Goal: Task Accomplishment & Management: Use online tool/utility

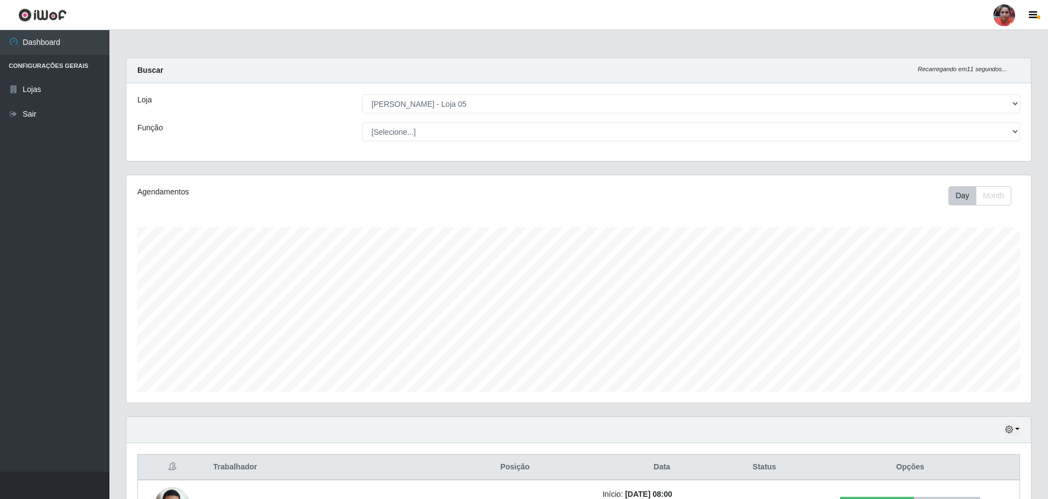
select select "252"
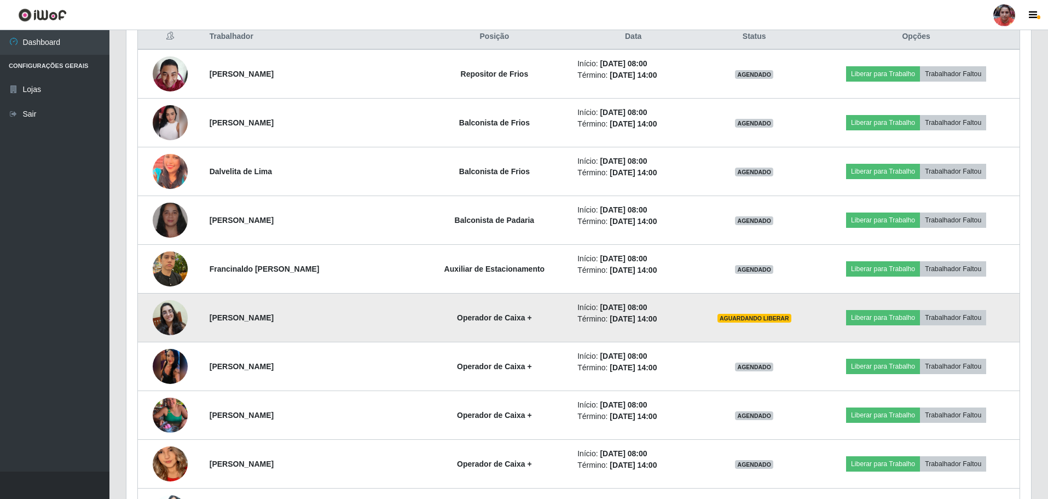
scroll to position [577, 0]
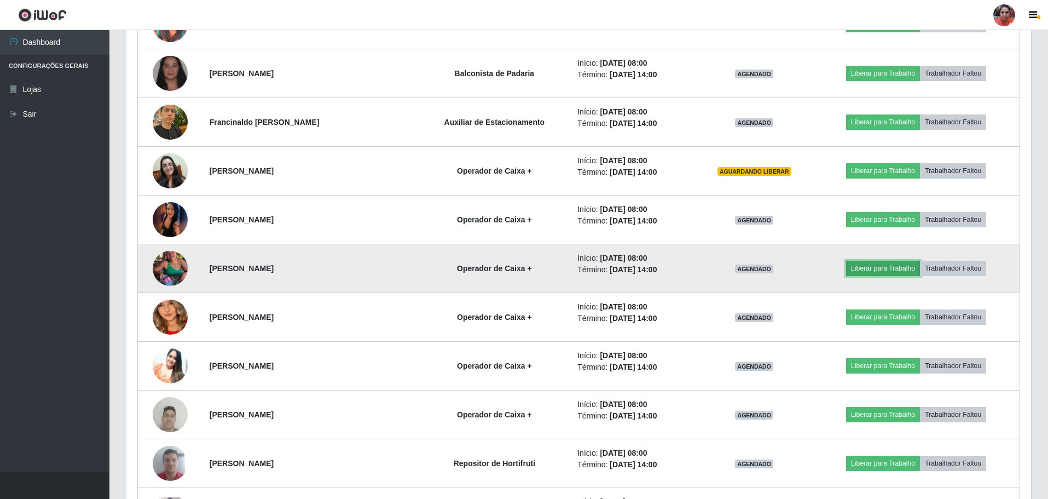
click at [879, 269] on button "Liberar para Trabalho" at bounding box center [883, 268] width 74 height 15
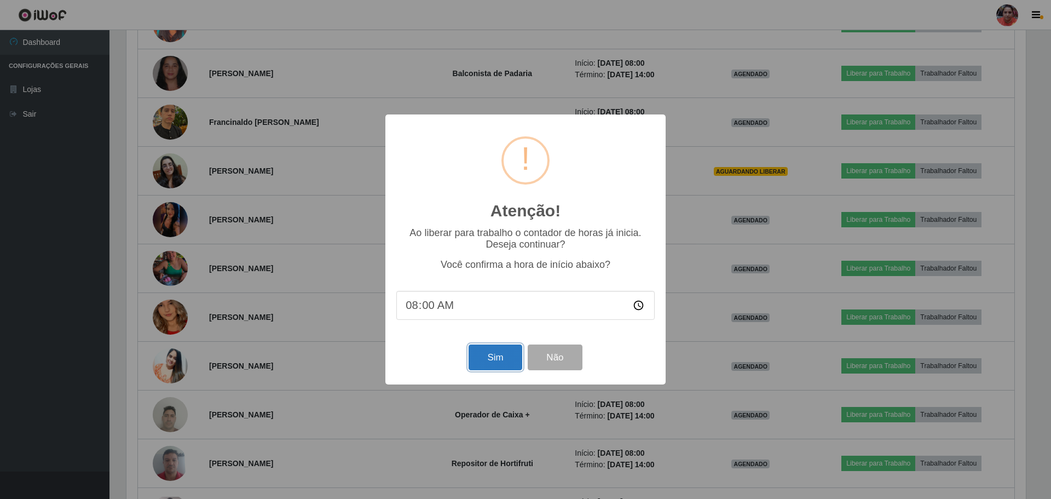
click at [490, 364] on button "Sim" at bounding box center [495, 357] width 53 height 26
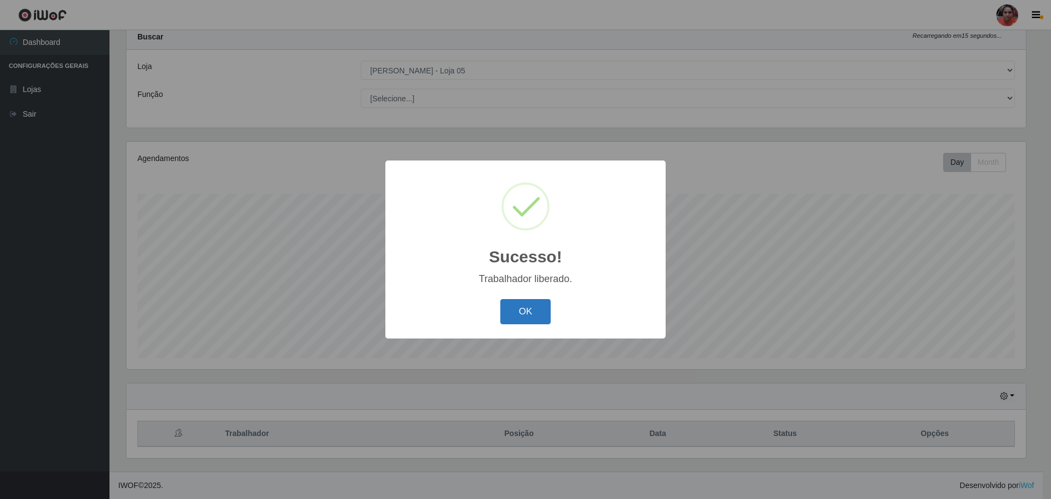
click at [515, 316] on button "OK" at bounding box center [525, 312] width 51 height 26
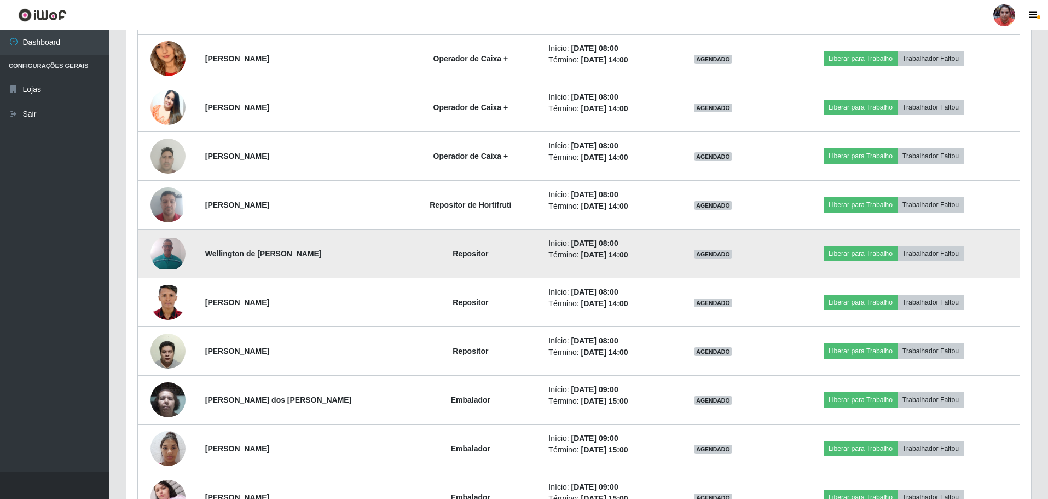
scroll to position [854, 0]
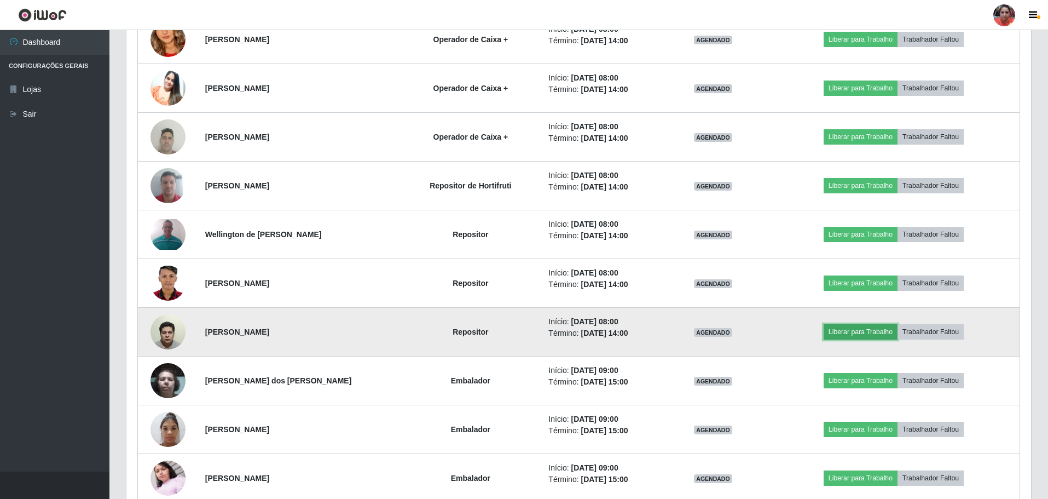
click at [857, 330] on button "Liberar para Trabalho" at bounding box center [861, 331] width 74 height 15
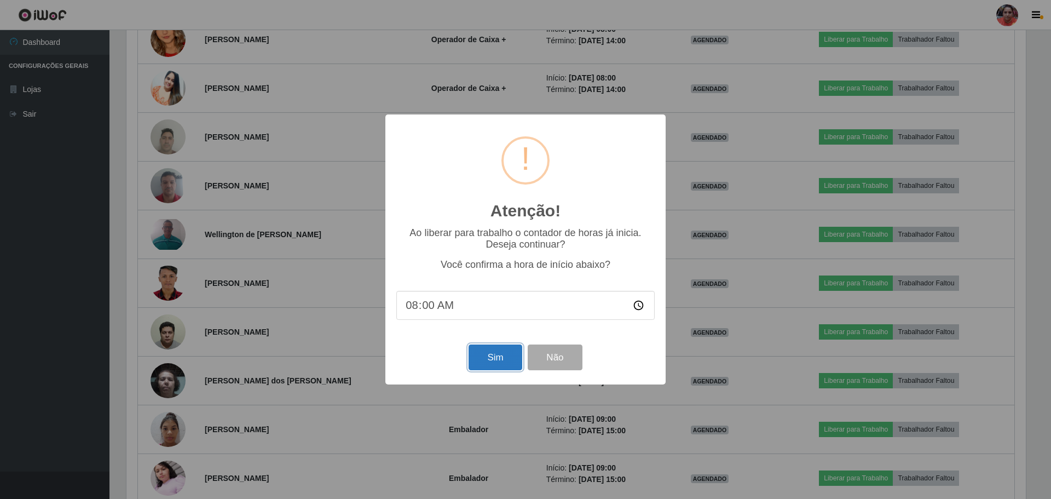
click at [499, 359] on button "Sim" at bounding box center [495, 357] width 53 height 26
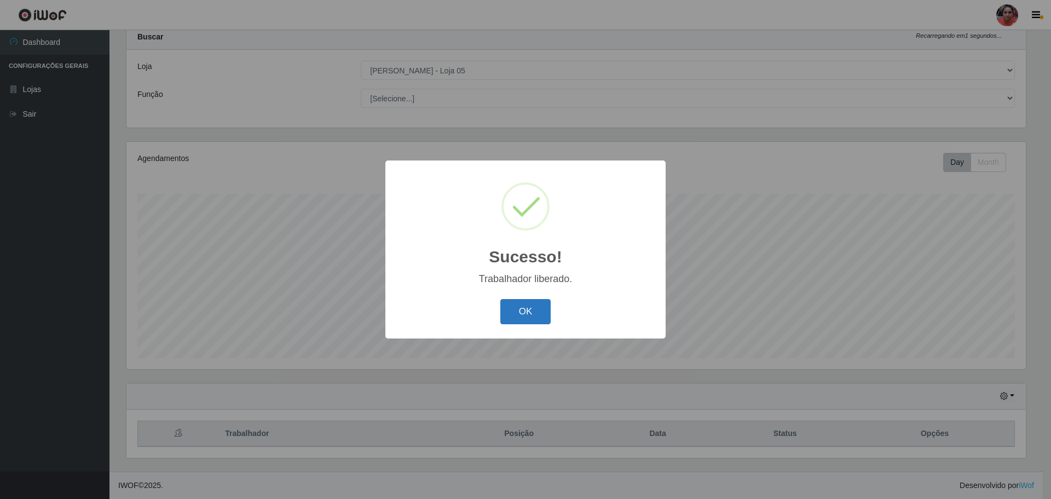
click at [509, 316] on button "OK" at bounding box center [525, 312] width 51 height 26
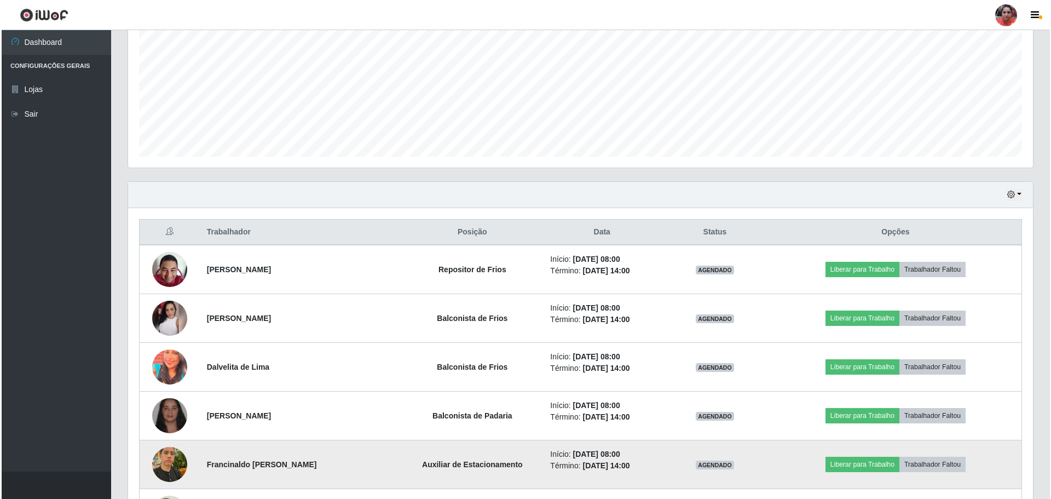
scroll to position [362, 0]
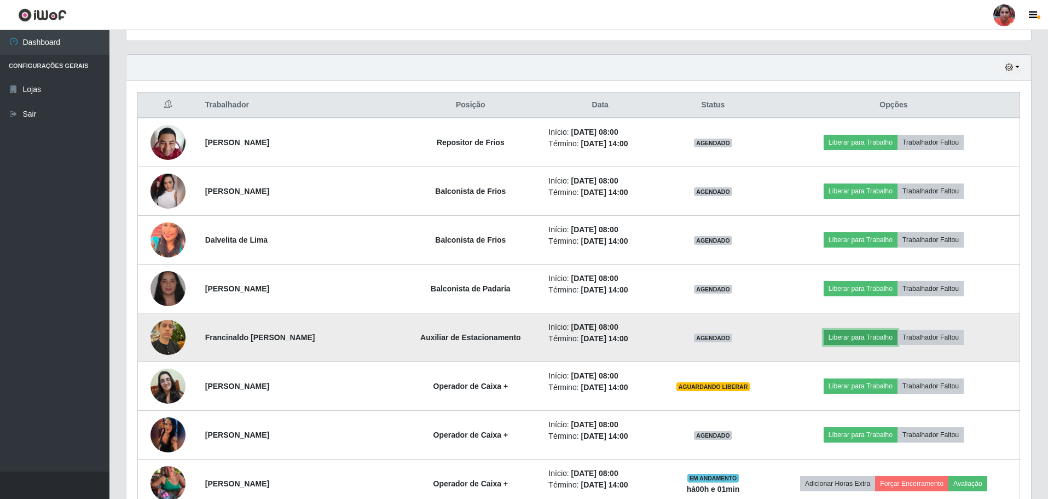
click at [873, 337] on button "Liberar para Trabalho" at bounding box center [861, 337] width 74 height 15
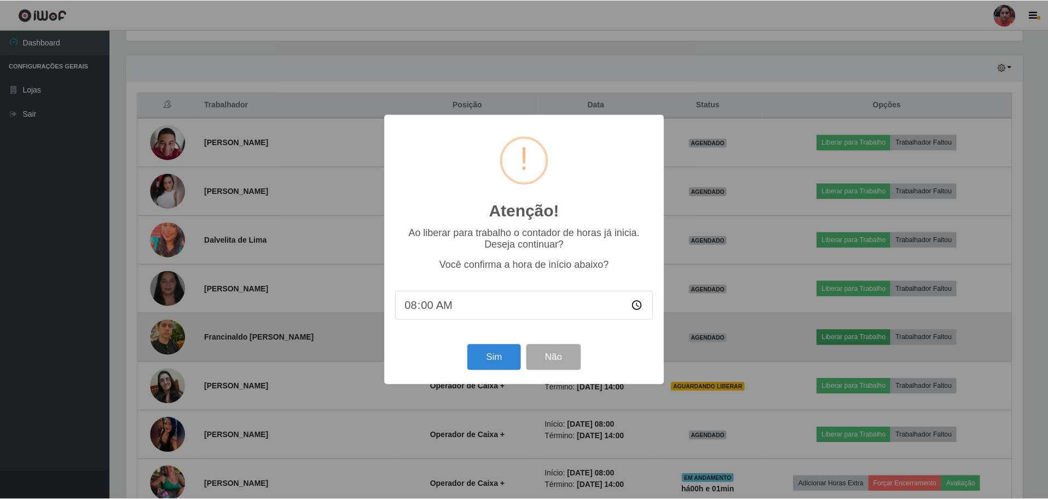
scroll to position [227, 899]
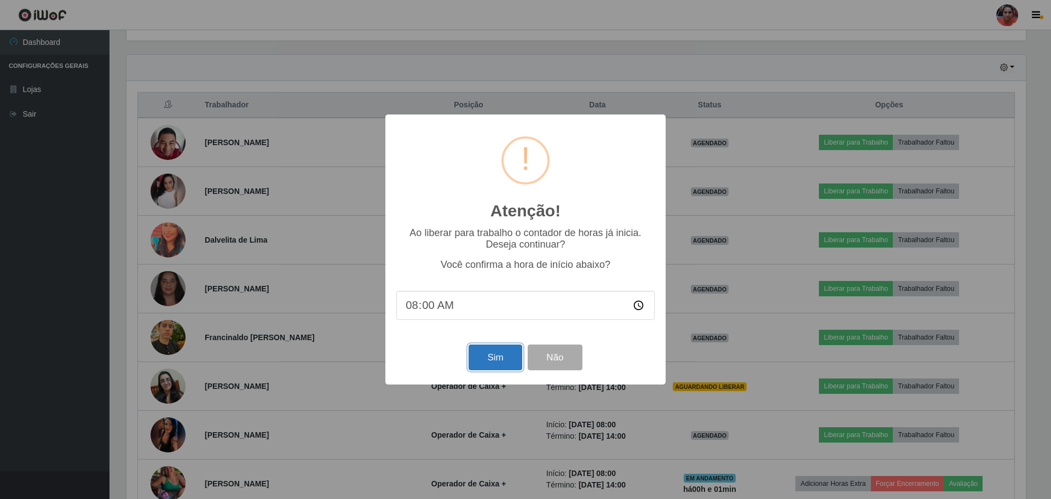
click at [510, 361] on button "Sim" at bounding box center [495, 357] width 53 height 26
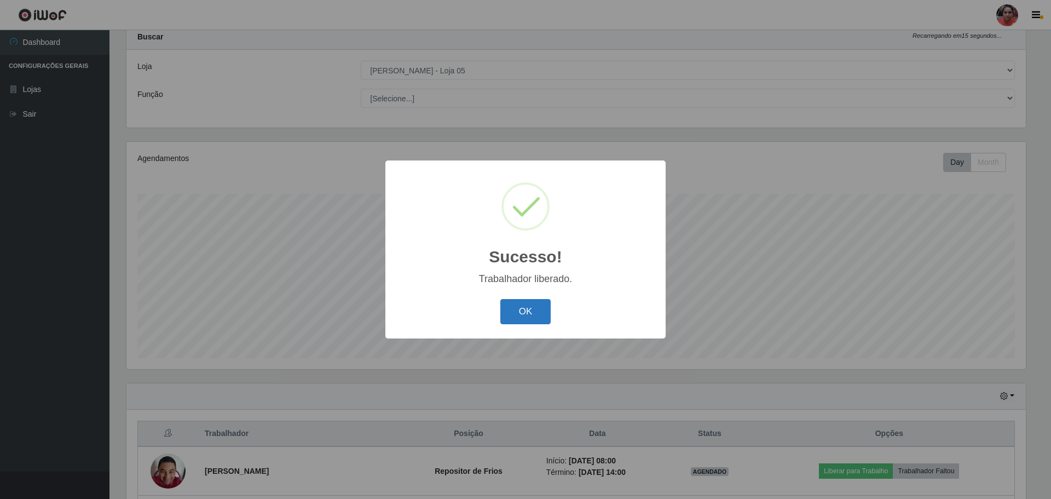
click at [537, 317] on button "OK" at bounding box center [525, 312] width 51 height 26
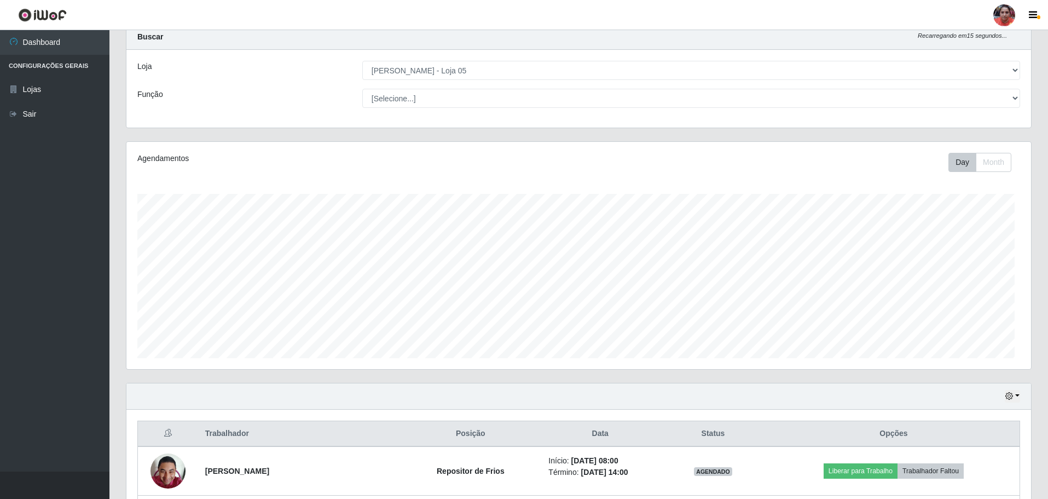
scroll to position [0, 0]
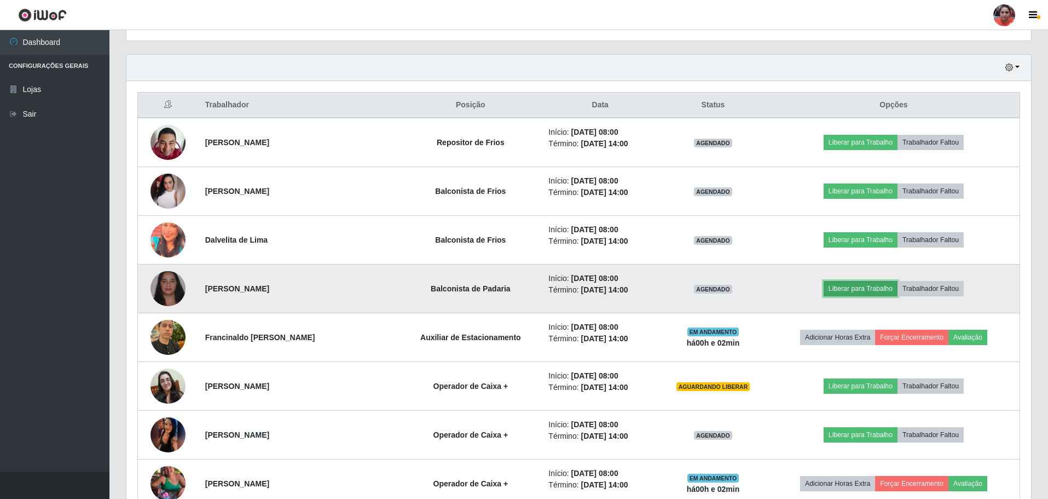
click at [845, 290] on button "Liberar para Trabalho" at bounding box center [861, 288] width 74 height 15
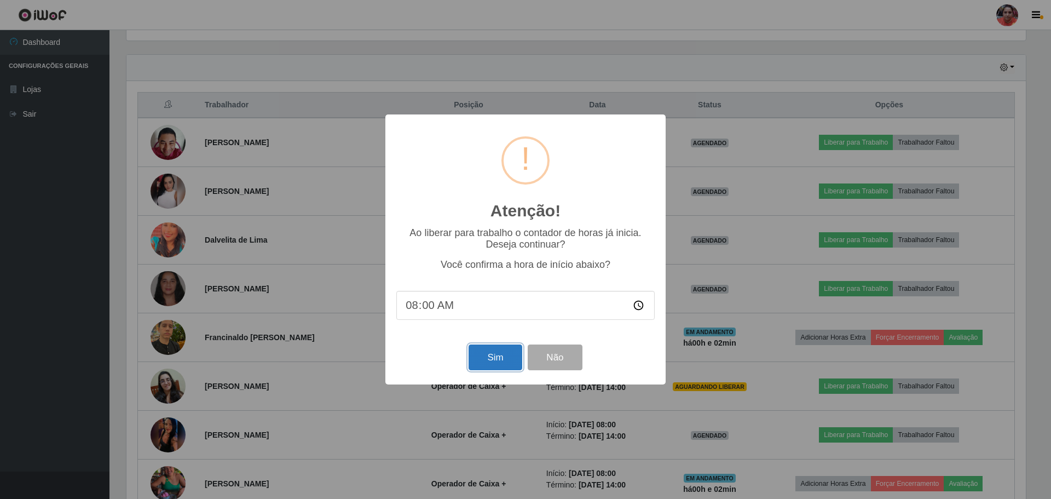
click at [498, 359] on button "Sim" at bounding box center [495, 357] width 53 height 26
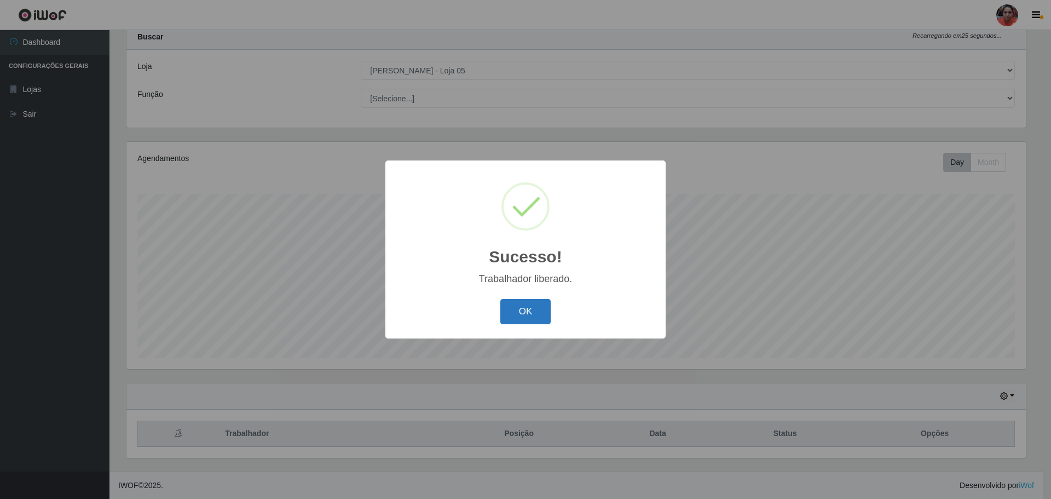
click at [527, 314] on button "OK" at bounding box center [525, 312] width 51 height 26
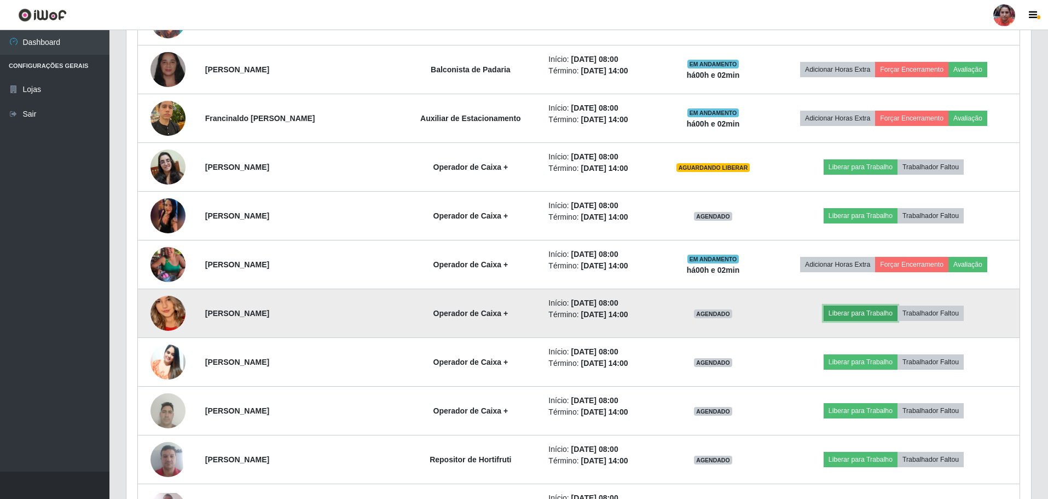
click at [844, 313] on button "Liberar para Trabalho" at bounding box center [861, 312] width 74 height 15
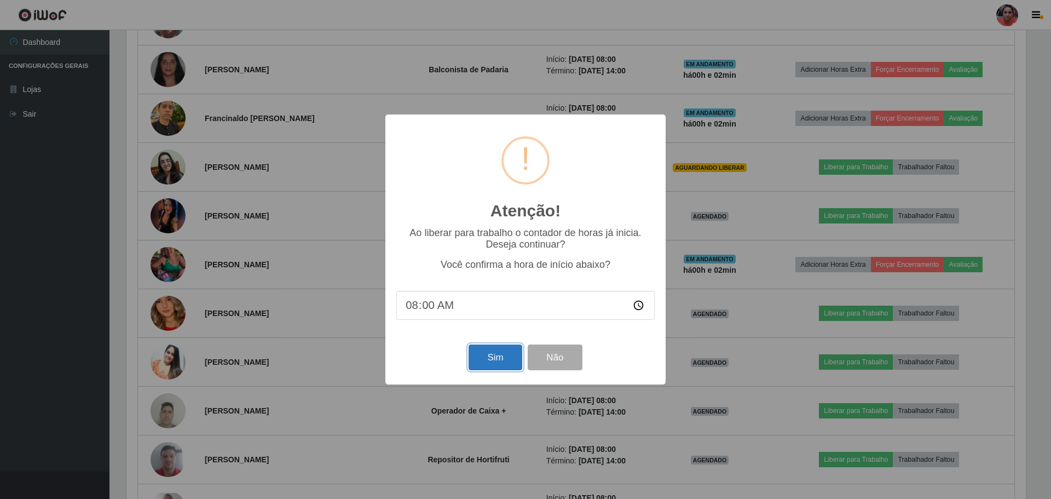
click at [484, 359] on button "Sim" at bounding box center [495, 357] width 53 height 26
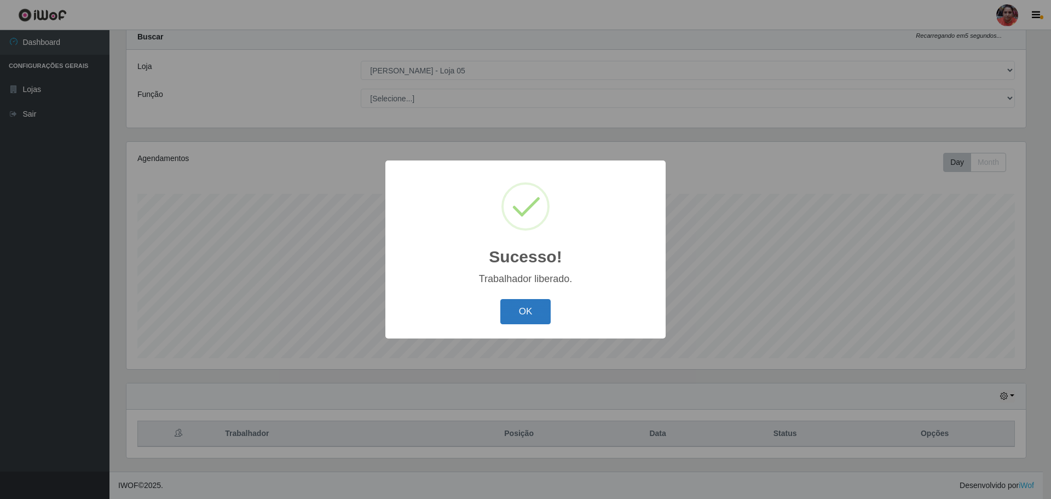
click at [536, 311] on button "OK" at bounding box center [525, 312] width 51 height 26
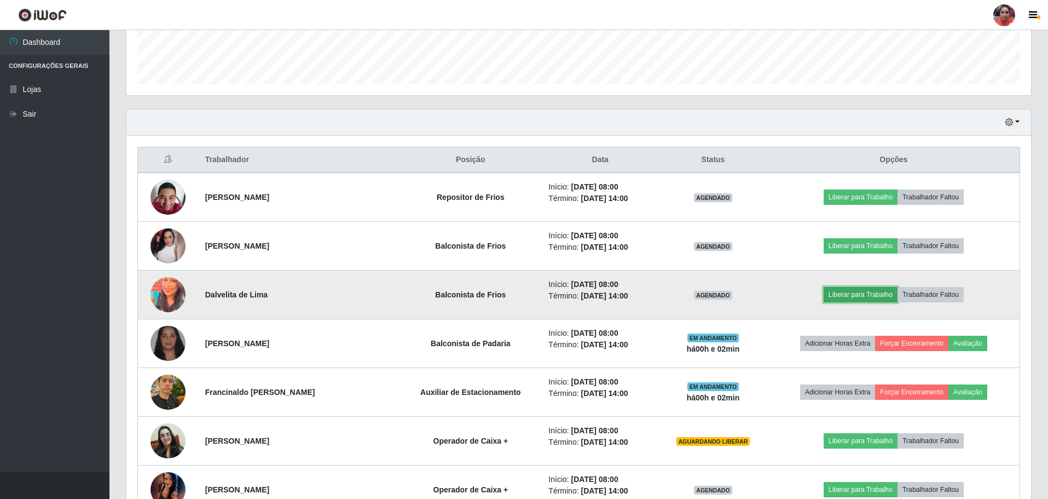
click at [857, 296] on button "Liberar para Trabalho" at bounding box center [861, 294] width 74 height 15
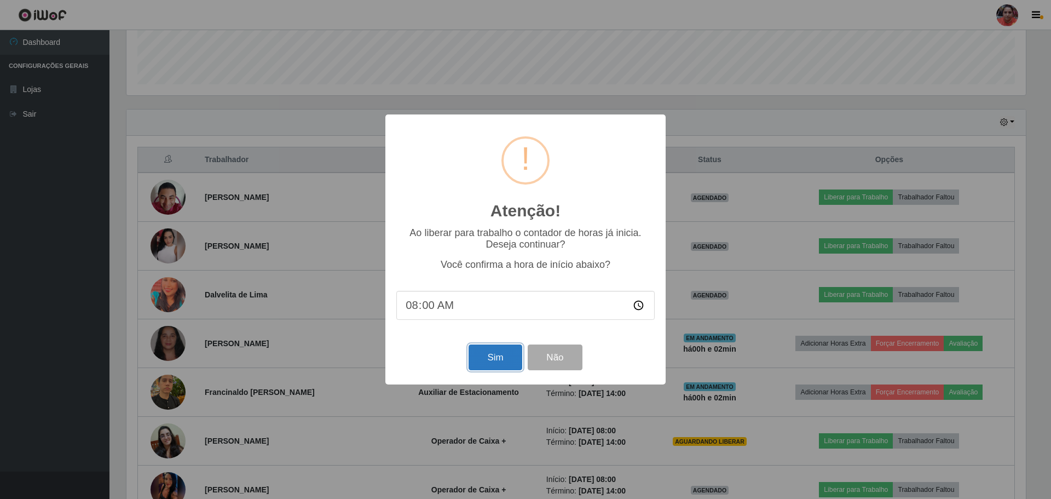
click at [487, 359] on button "Sim" at bounding box center [495, 357] width 53 height 26
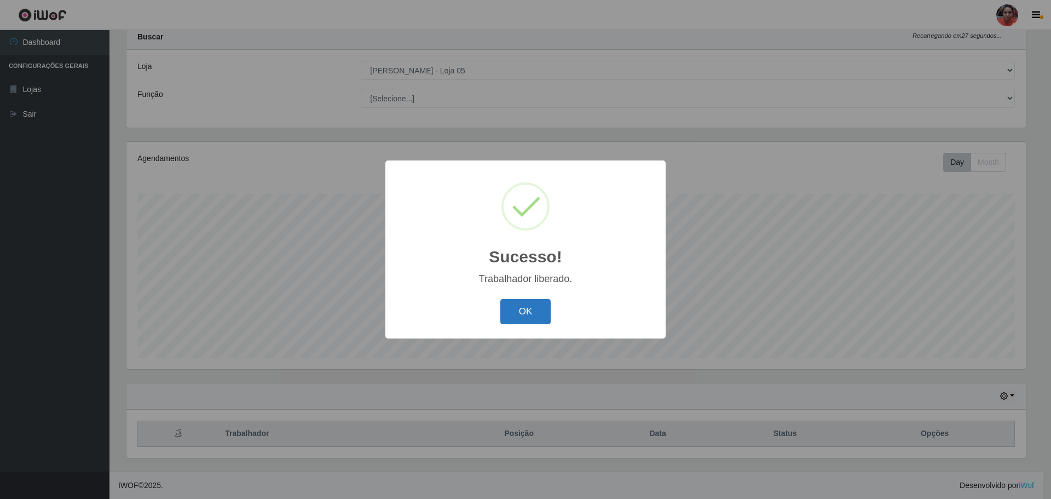
click at [529, 308] on button "OK" at bounding box center [525, 312] width 51 height 26
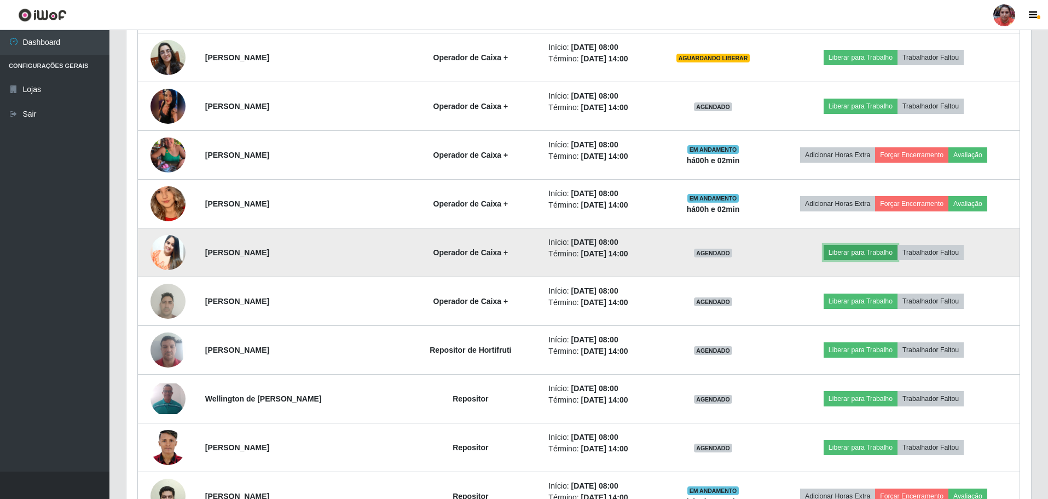
click at [857, 253] on button "Liberar para Trabalho" at bounding box center [861, 252] width 74 height 15
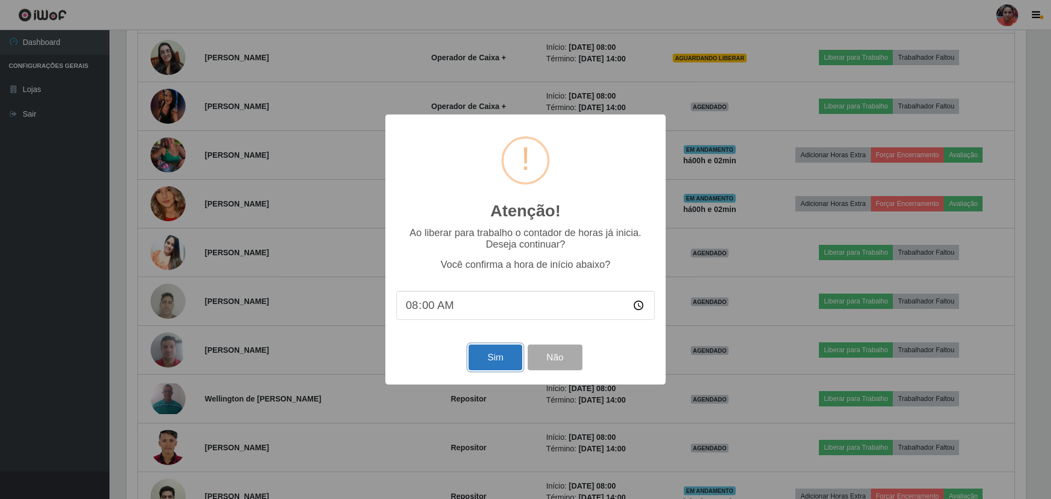
click at [496, 359] on button "Sim" at bounding box center [495, 357] width 53 height 26
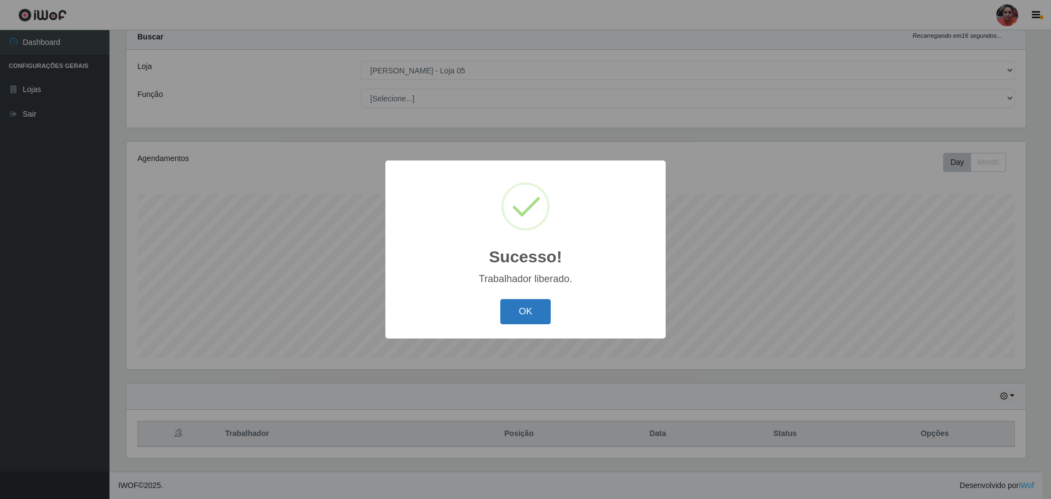
click at [530, 316] on button "OK" at bounding box center [525, 312] width 51 height 26
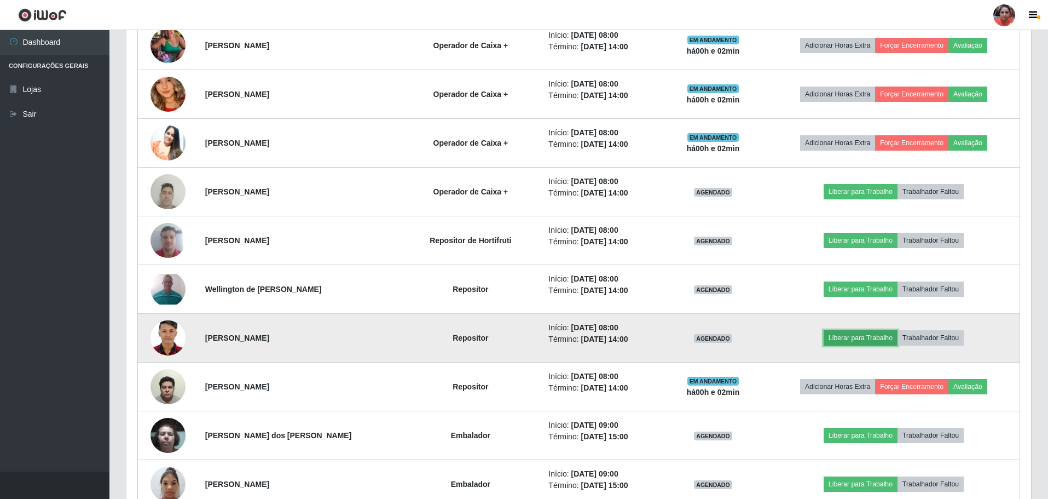
click at [854, 336] on button "Liberar para Trabalho" at bounding box center [861, 337] width 74 height 15
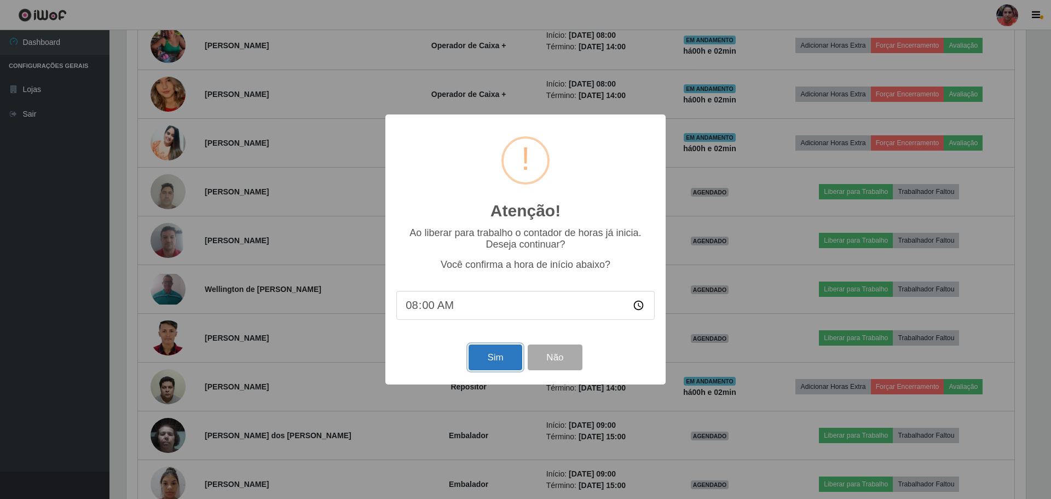
click at [488, 361] on button "Sim" at bounding box center [495, 357] width 53 height 26
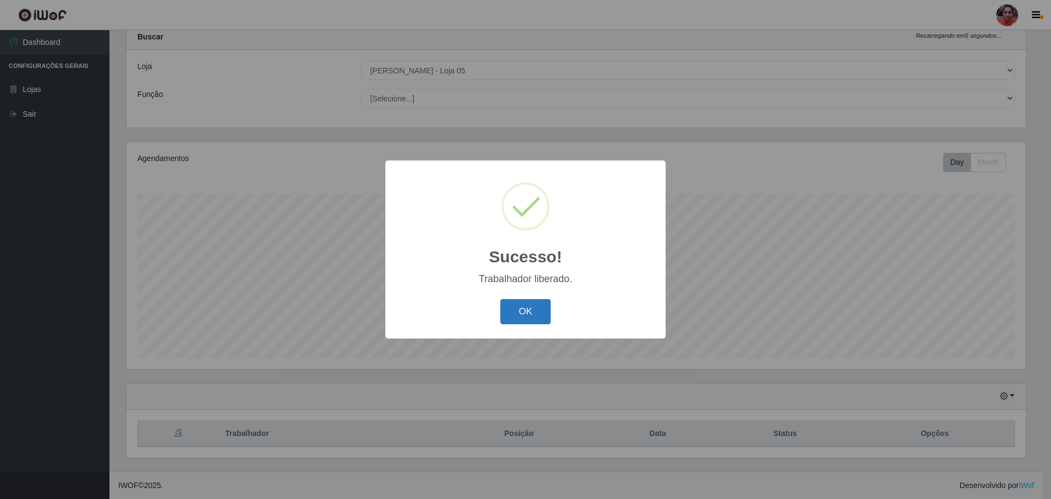
click at [525, 311] on button "OK" at bounding box center [525, 312] width 51 height 26
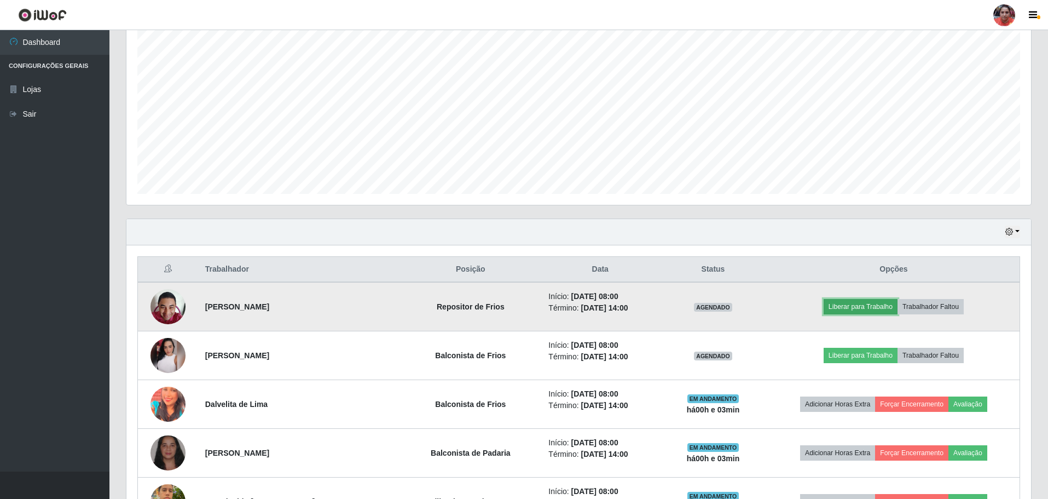
click at [851, 305] on button "Liberar para Trabalho" at bounding box center [861, 306] width 74 height 15
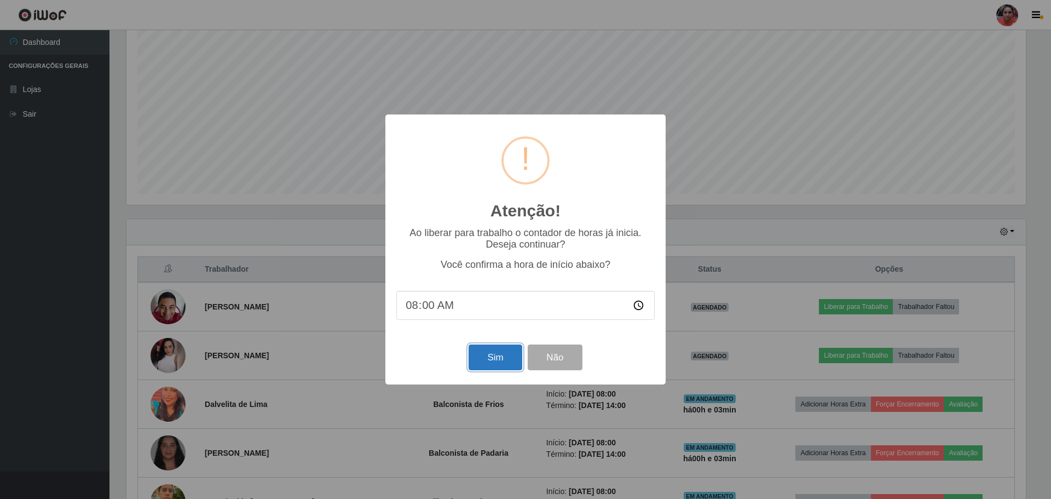
click at [496, 354] on button "Sim" at bounding box center [495, 357] width 53 height 26
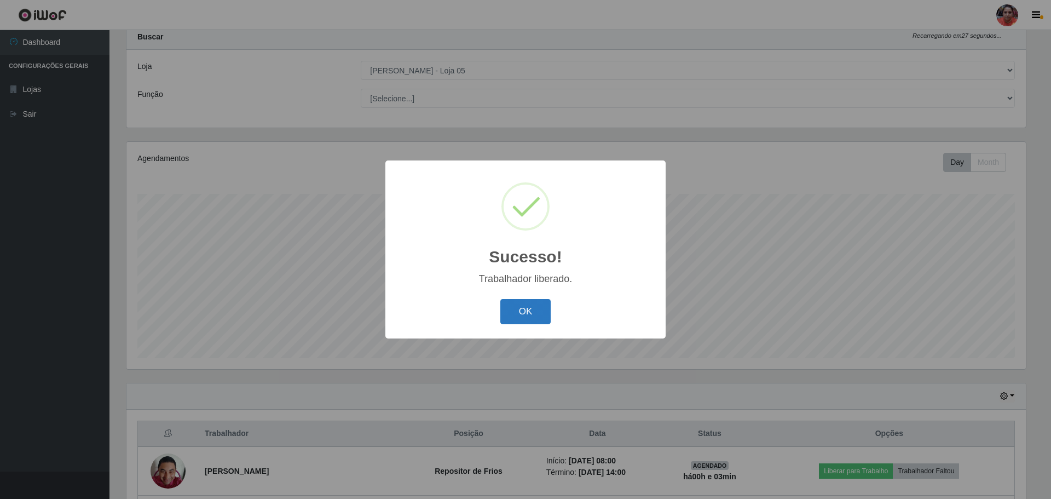
click at [536, 313] on button "OK" at bounding box center [525, 312] width 51 height 26
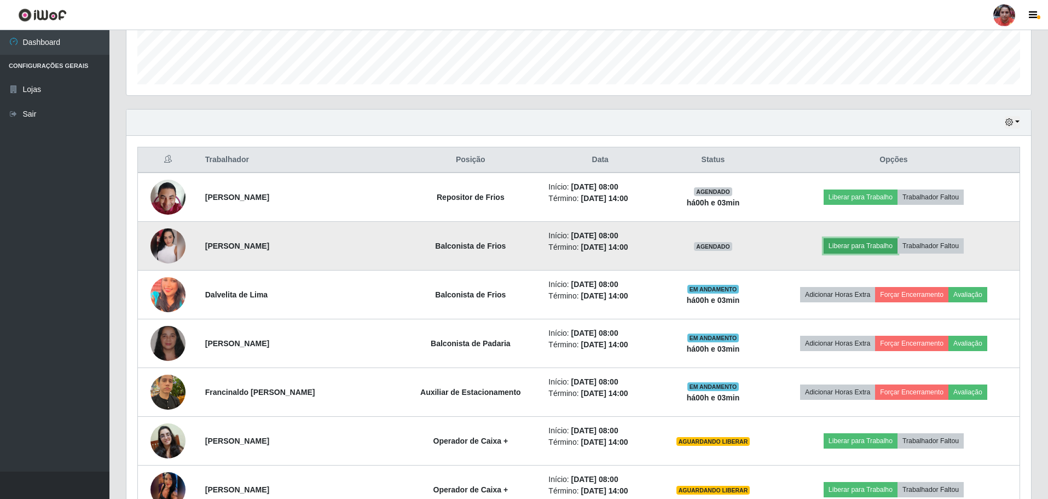
click at [870, 247] on button "Liberar para Trabalho" at bounding box center [861, 245] width 74 height 15
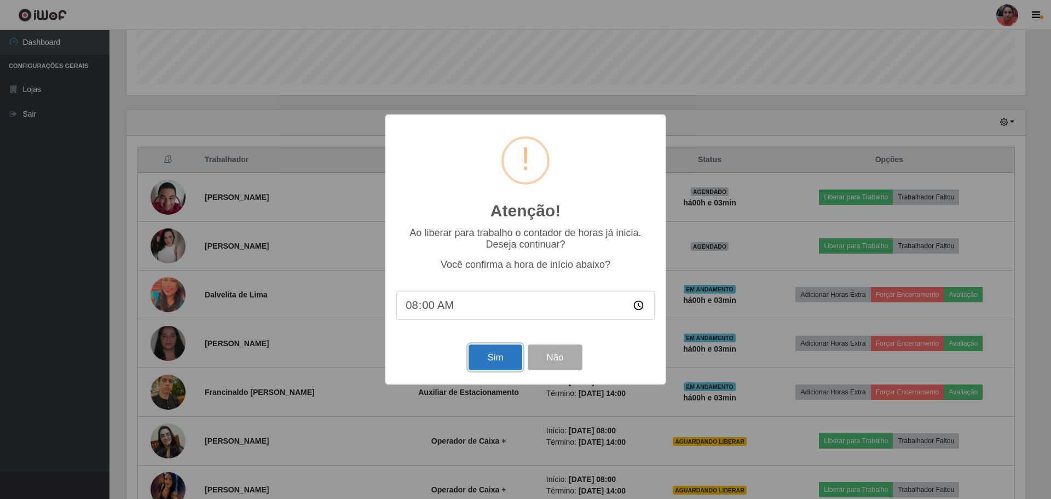
click at [493, 360] on button "Sim" at bounding box center [495, 357] width 53 height 26
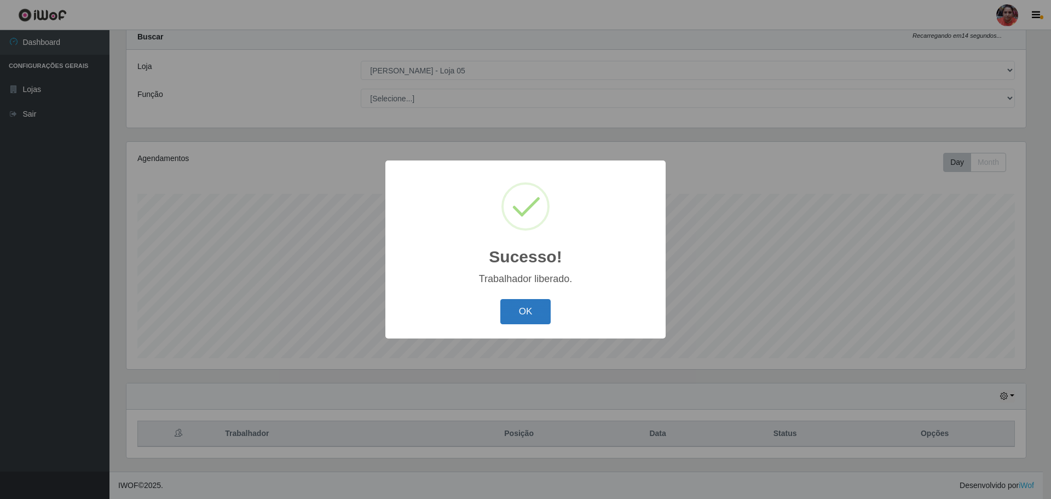
click at [534, 315] on button "OK" at bounding box center [525, 312] width 51 height 26
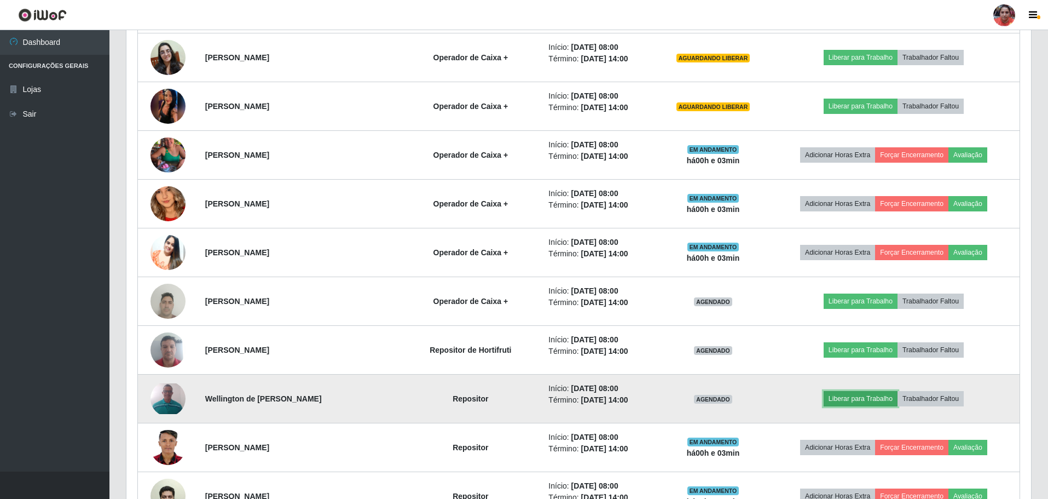
click at [856, 394] on button "Liberar para Trabalho" at bounding box center [861, 398] width 74 height 15
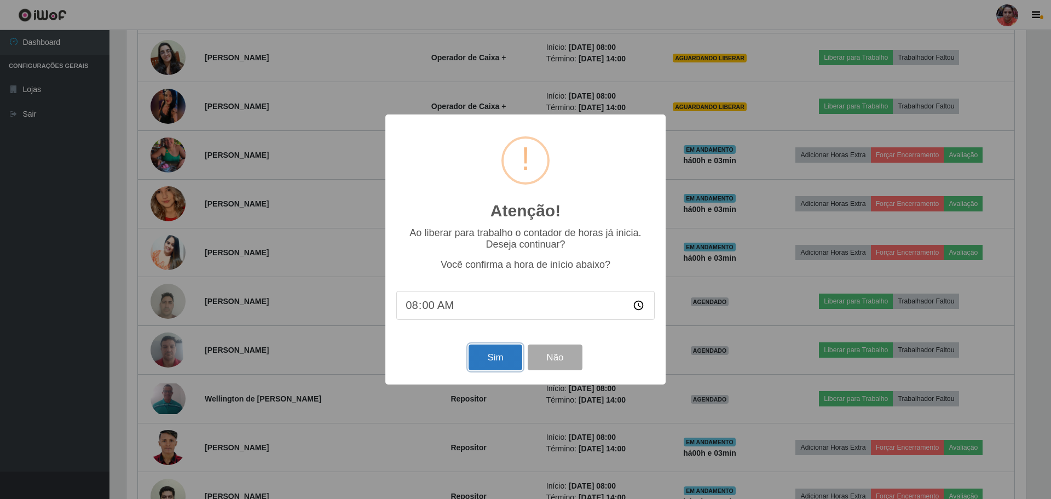
click at [488, 355] on button "Sim" at bounding box center [495, 357] width 53 height 26
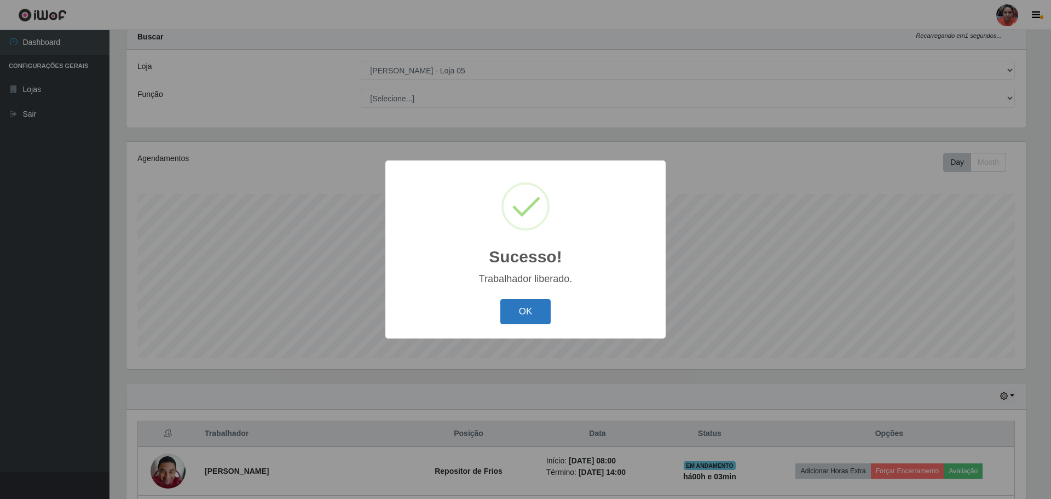
click at [511, 305] on button "OK" at bounding box center [525, 312] width 51 height 26
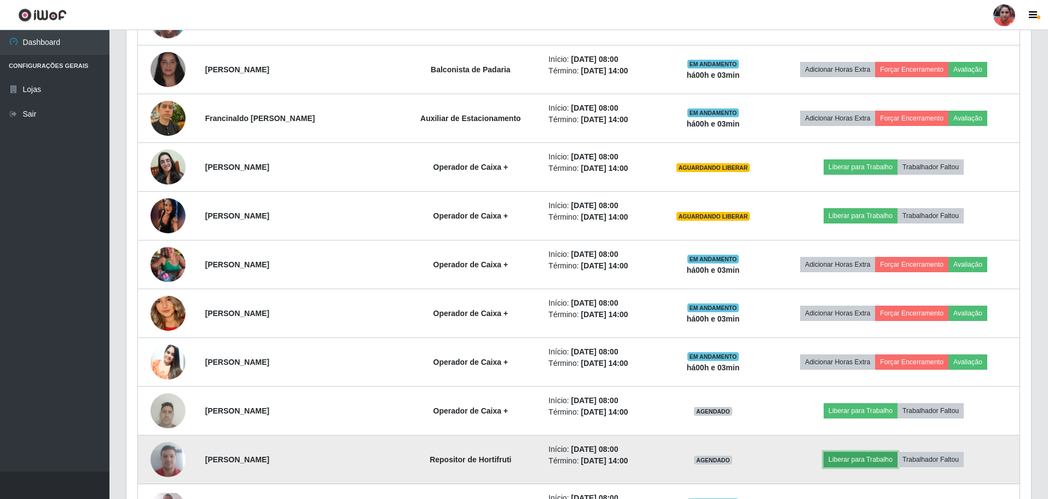
click at [852, 461] on button "Liberar para Trabalho" at bounding box center [861, 459] width 74 height 15
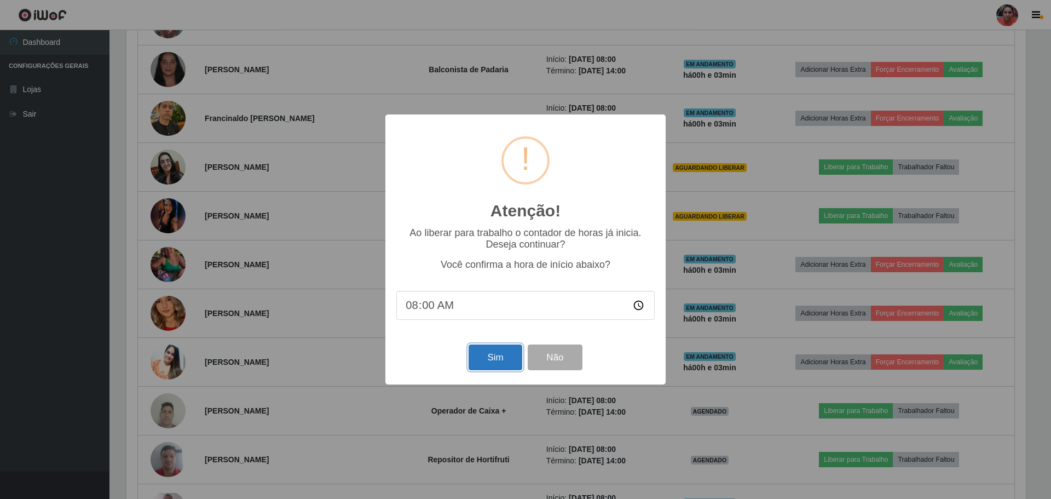
click at [511, 359] on button "Sim" at bounding box center [495, 357] width 53 height 26
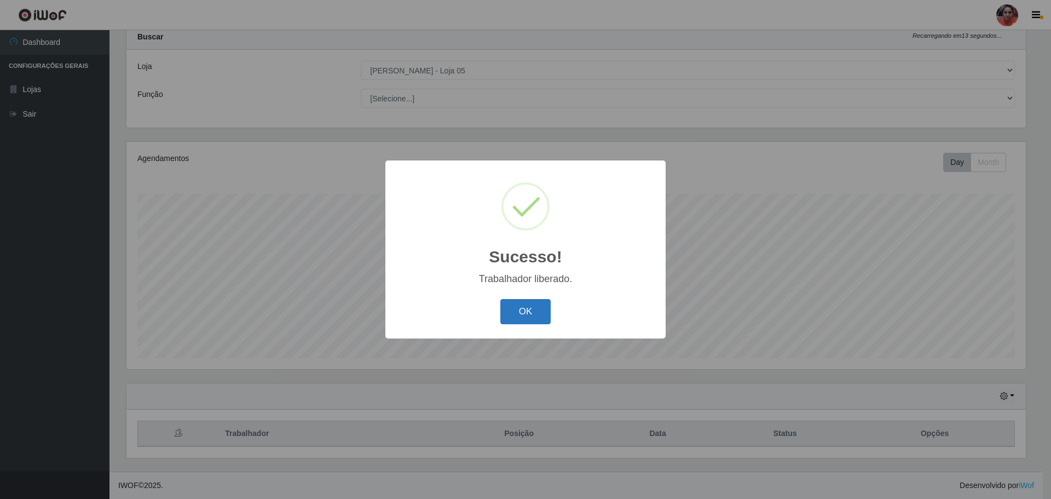
click at [522, 308] on button "OK" at bounding box center [525, 312] width 51 height 26
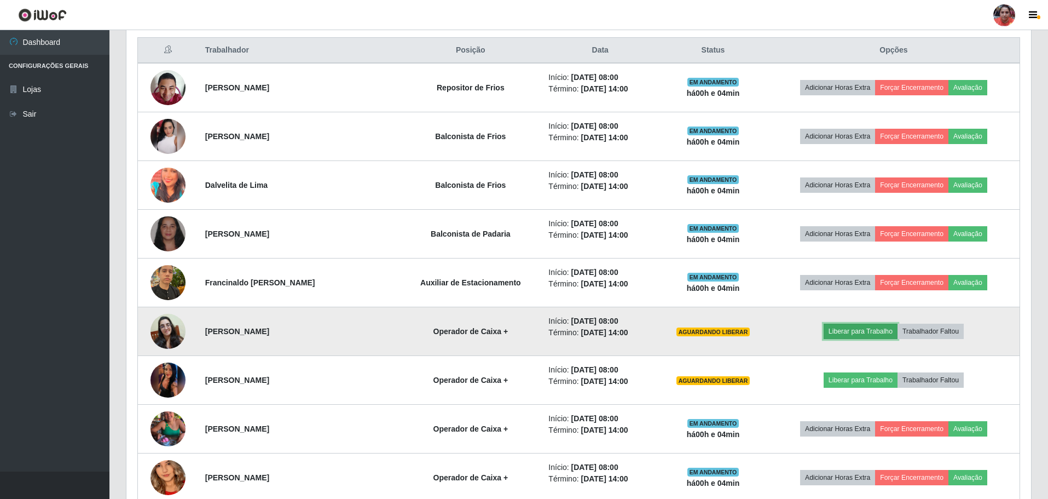
click at [846, 330] on button "Liberar para Trabalho" at bounding box center [861, 331] width 74 height 15
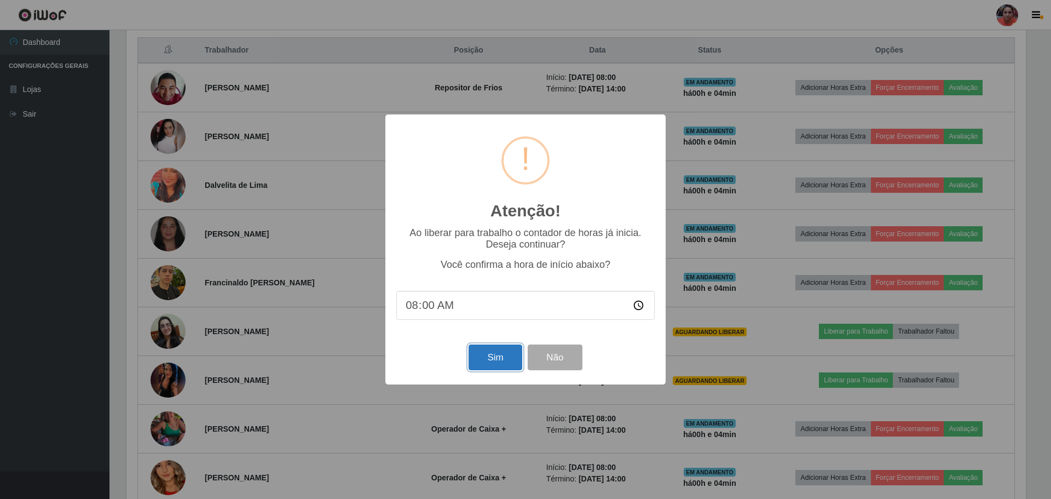
click at [501, 360] on button "Sim" at bounding box center [495, 357] width 53 height 26
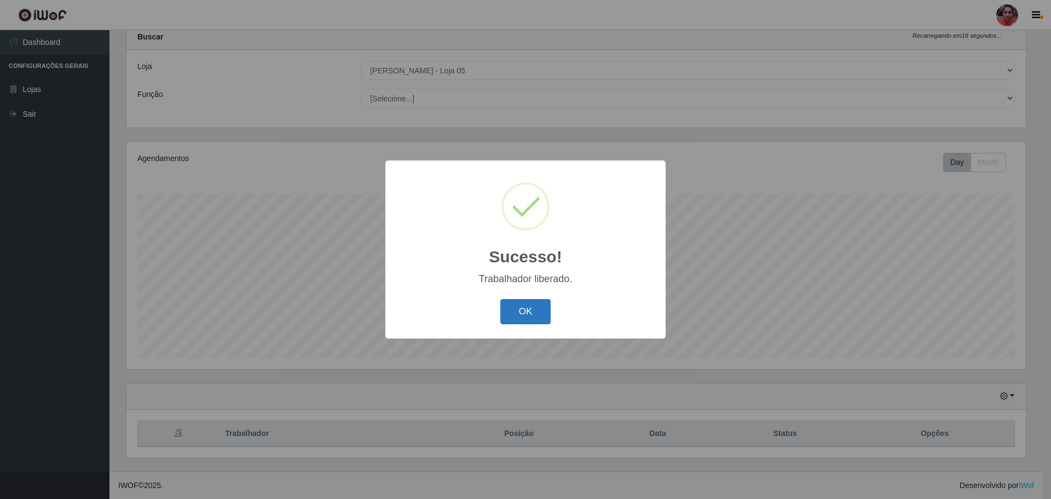
click at [540, 313] on button "OK" at bounding box center [525, 312] width 51 height 26
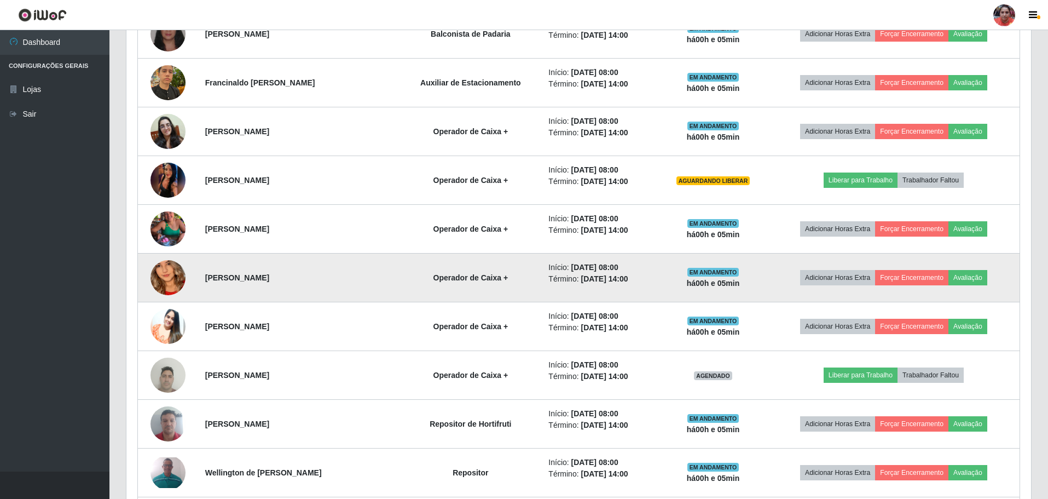
scroll to position [636, 0]
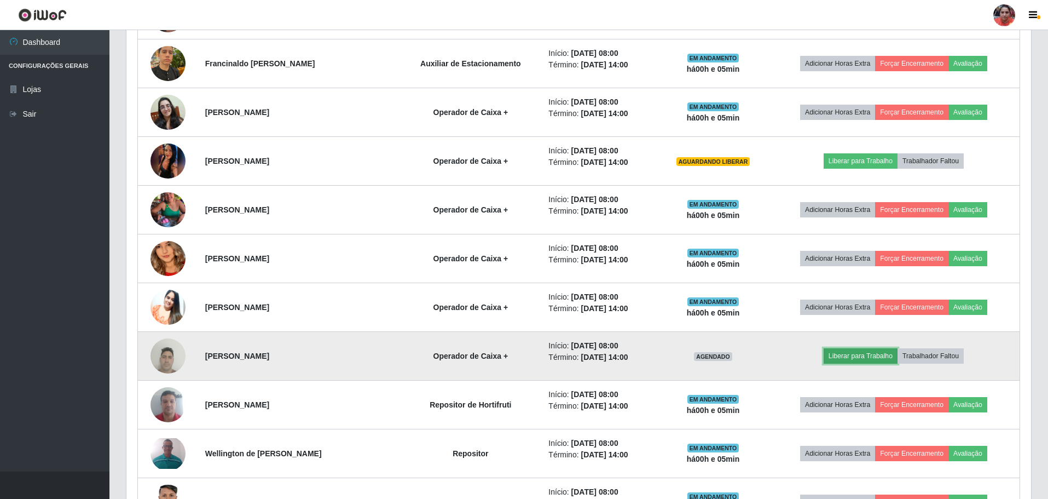
click at [842, 351] on button "Liberar para Trabalho" at bounding box center [861, 355] width 74 height 15
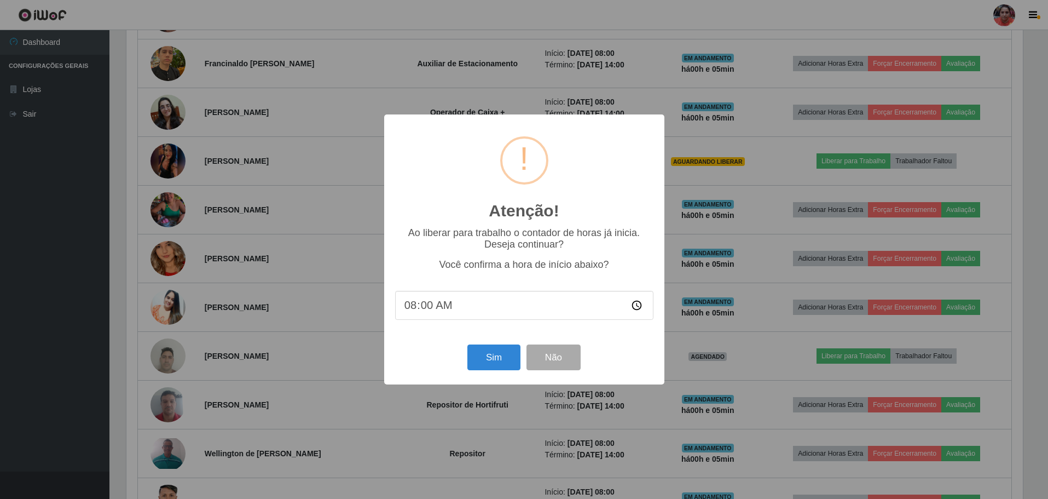
scroll to position [227, 899]
click at [499, 362] on button "Sim" at bounding box center [495, 357] width 53 height 26
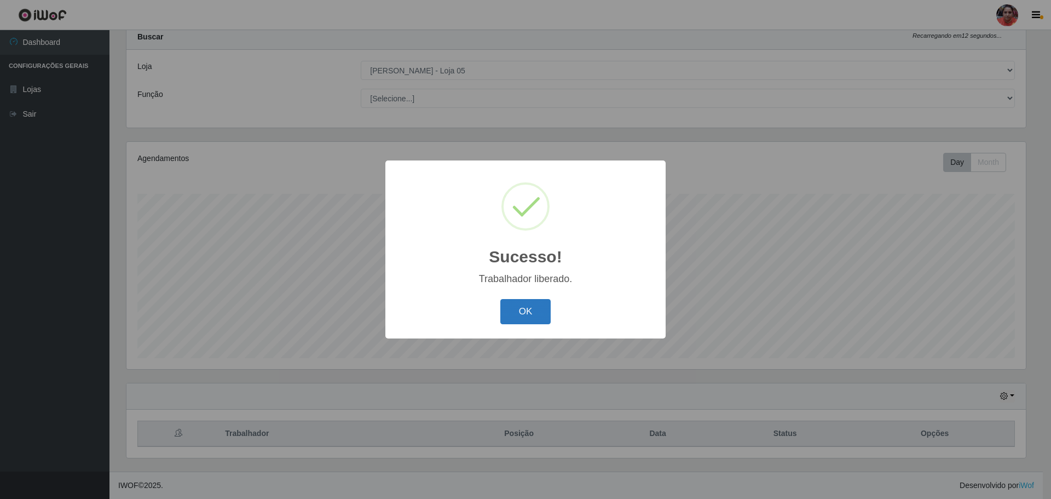
click at [525, 314] on button "OK" at bounding box center [525, 312] width 51 height 26
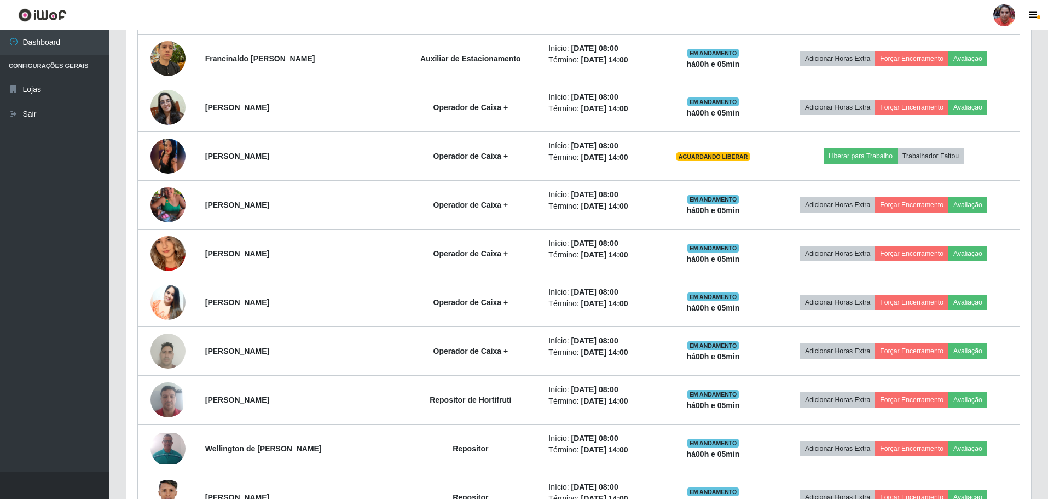
scroll to position [636, 0]
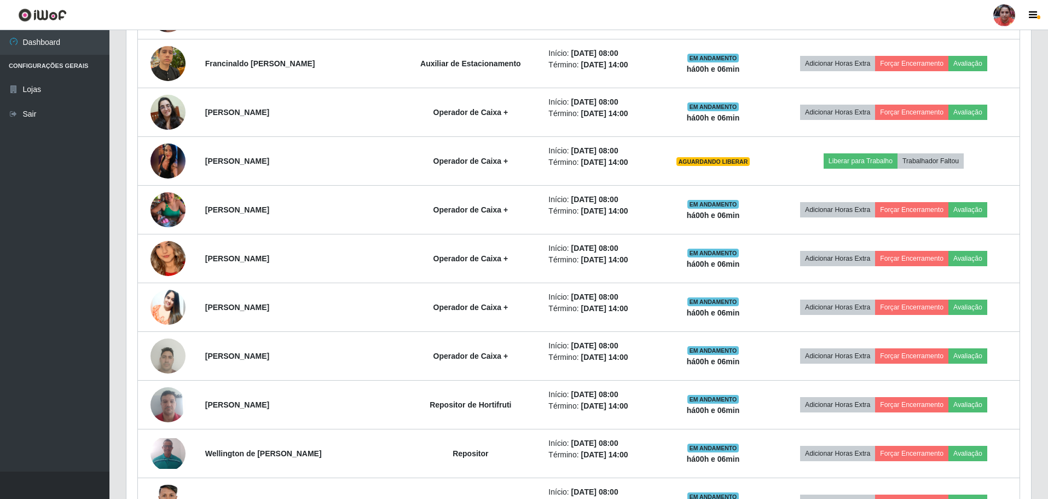
drag, startPoint x: 599, startPoint y: 297, endPoint x: 440, endPoint y: 16, distance: 322.4
click at [440, 16] on header "Perfil Alterar Senha Sair" at bounding box center [524, 15] width 1048 height 30
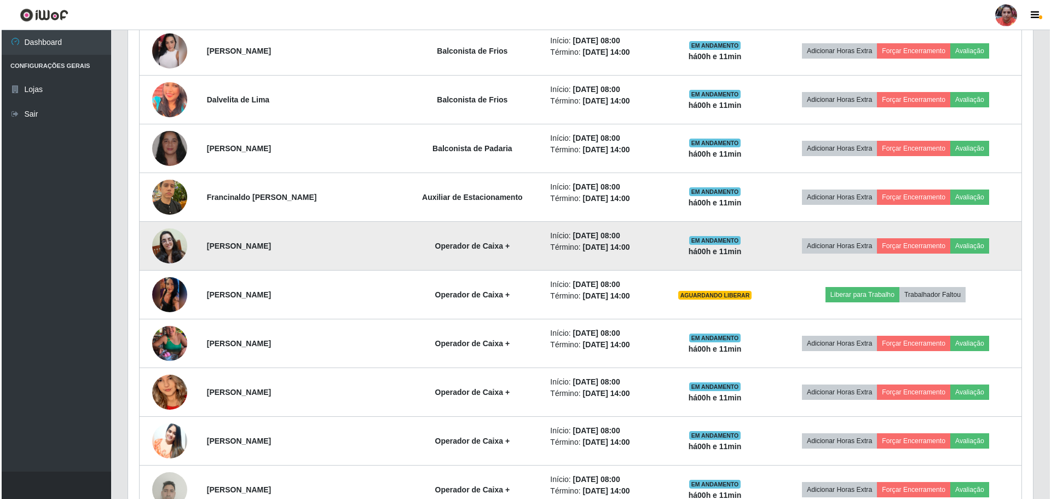
scroll to position [522, 0]
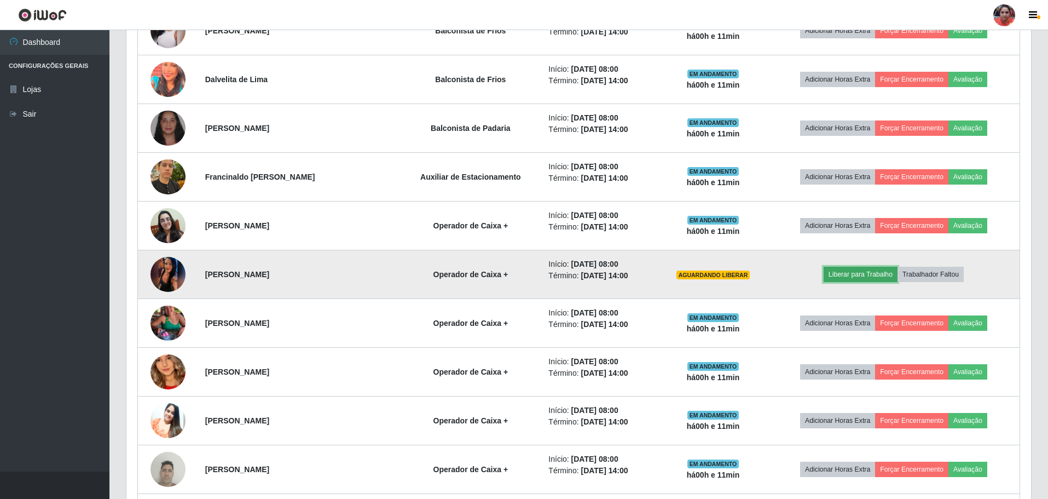
click at [870, 273] on button "Liberar para Trabalho" at bounding box center [861, 274] width 74 height 15
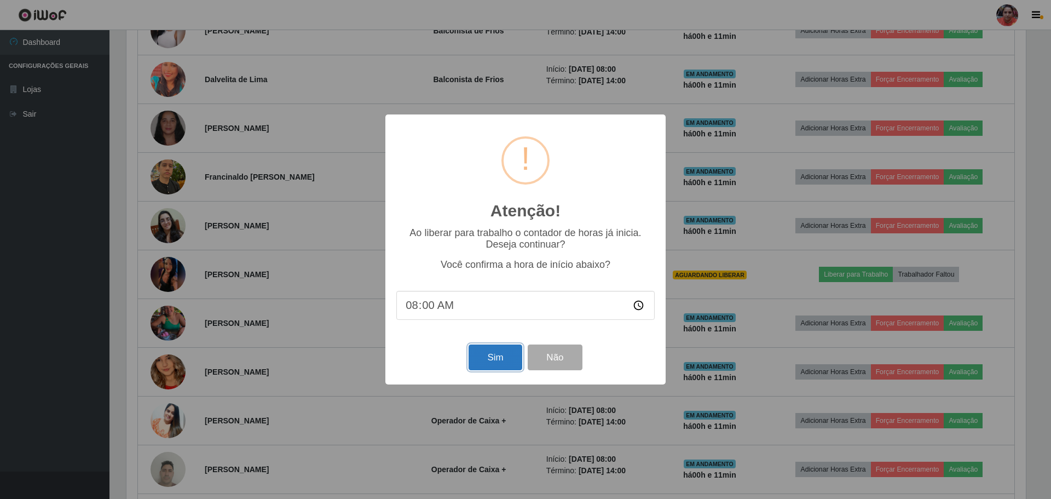
click at [498, 366] on button "Sim" at bounding box center [495, 357] width 53 height 26
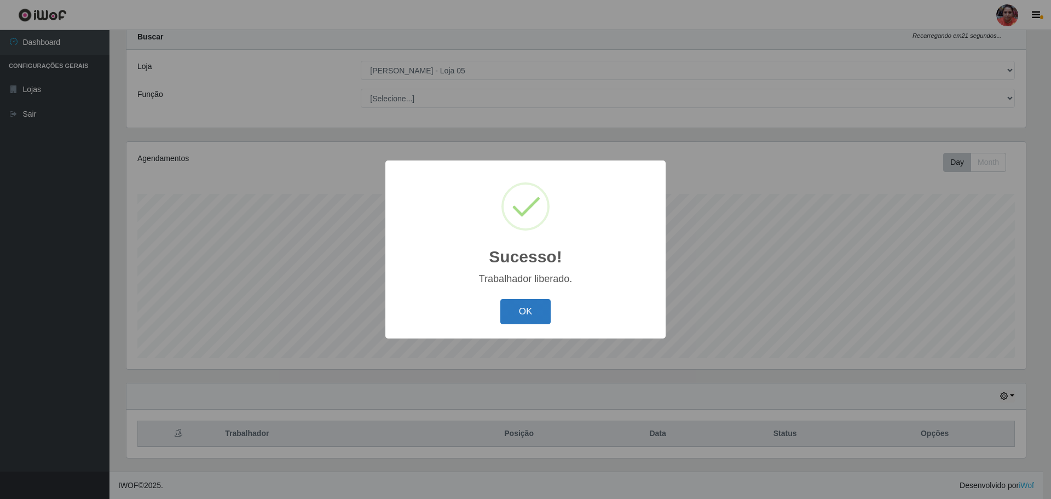
click at [543, 318] on button "OK" at bounding box center [525, 312] width 51 height 26
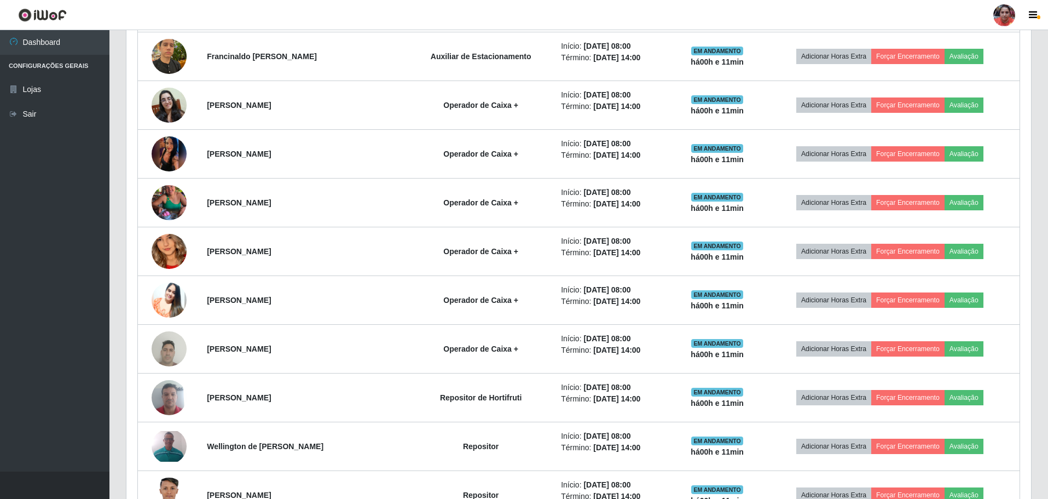
scroll to position [636, 0]
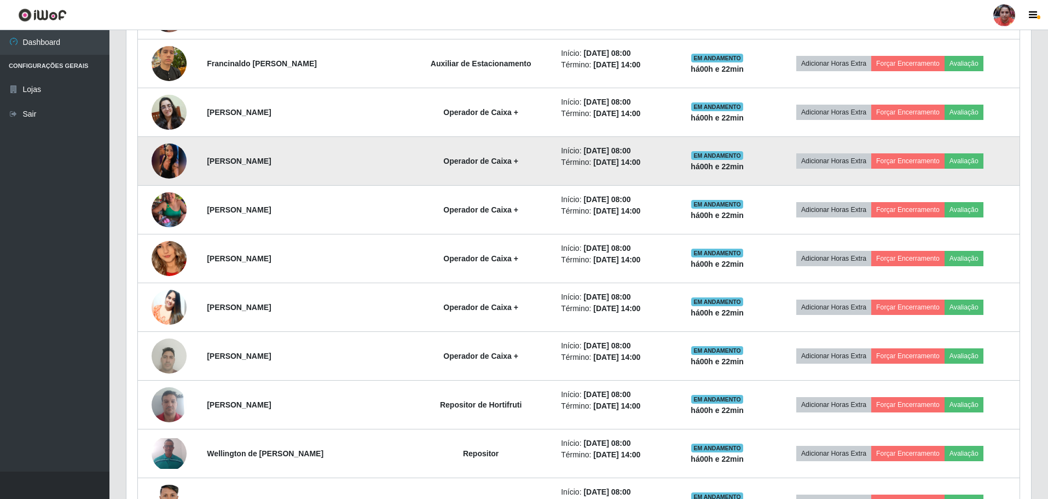
click at [165, 170] on img at bounding box center [169, 161] width 35 height 78
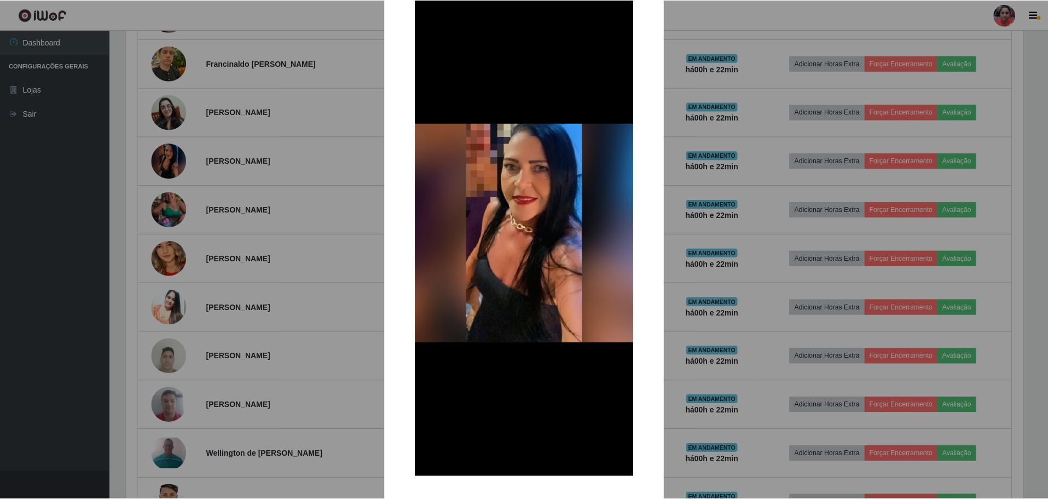
scroll to position [84, 0]
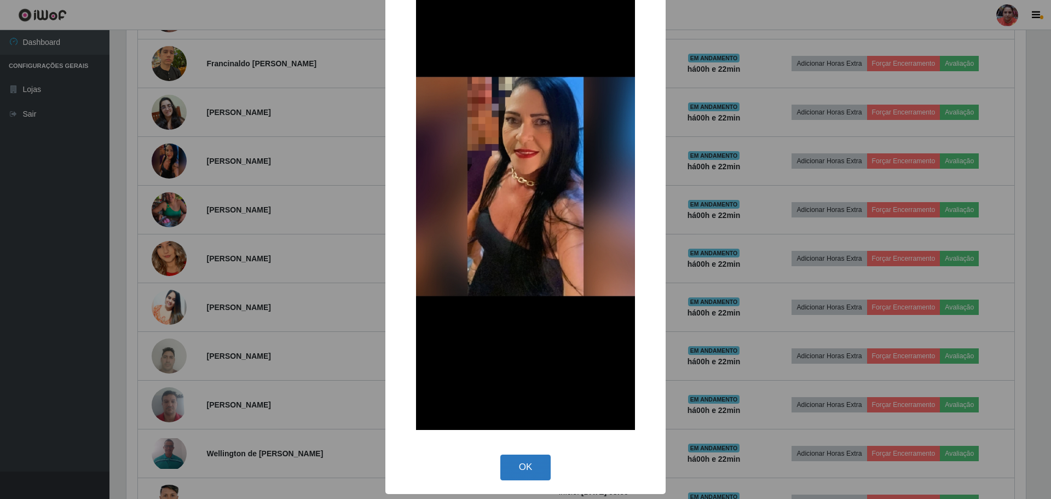
click at [511, 471] on button "OK" at bounding box center [525, 467] width 51 height 26
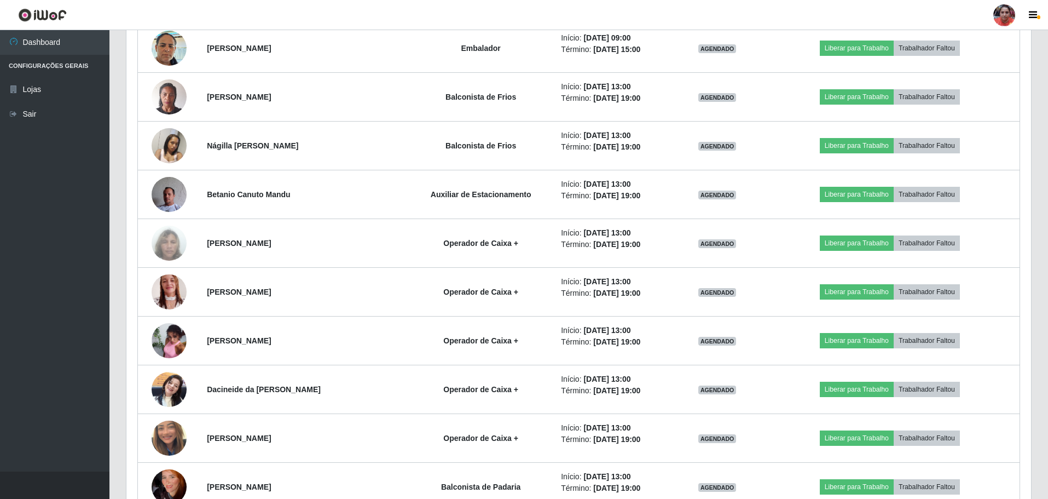
scroll to position [1566, 0]
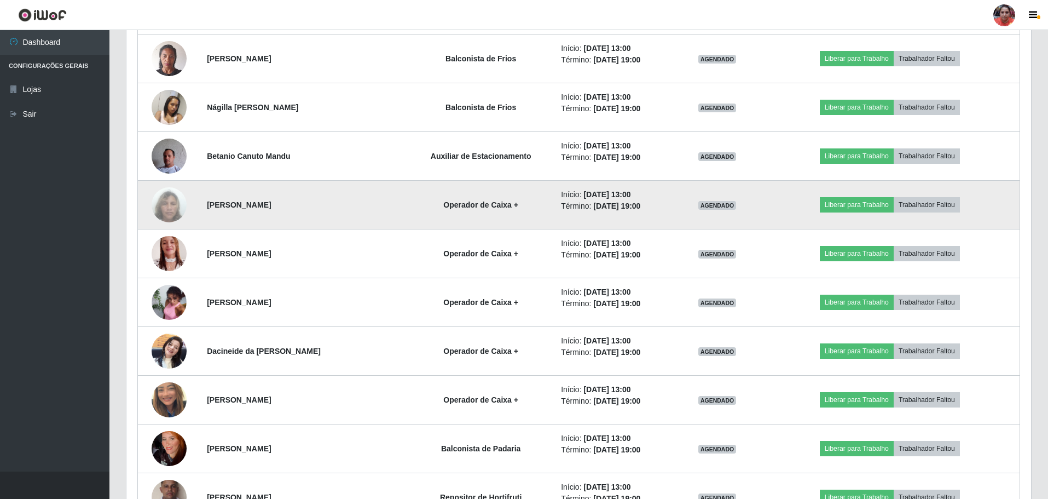
click at [172, 217] on img at bounding box center [169, 205] width 35 height 62
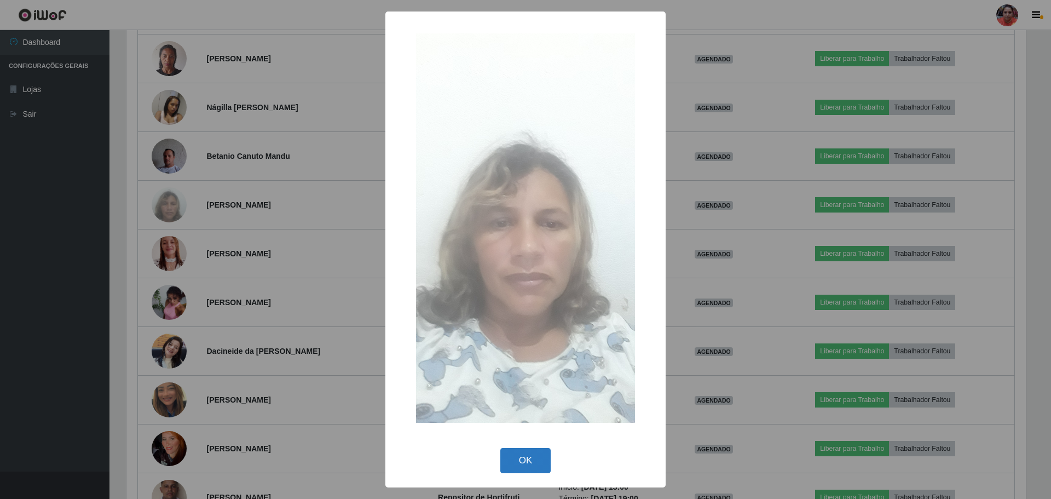
click at [530, 459] on button "OK" at bounding box center [525, 461] width 51 height 26
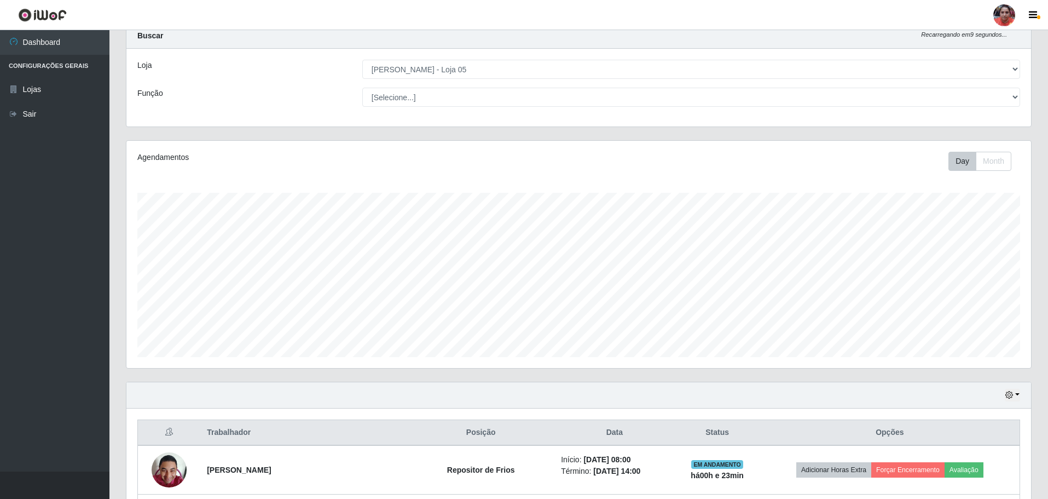
scroll to position [33, 0]
